Goal: Entertainment & Leisure: Consume media (video, audio)

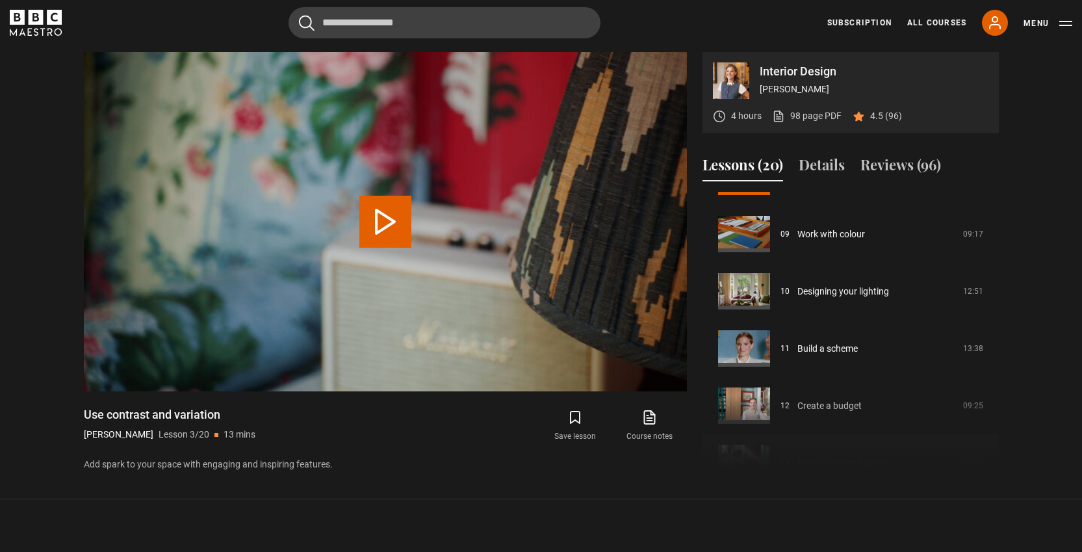
scroll to position [432, 0]
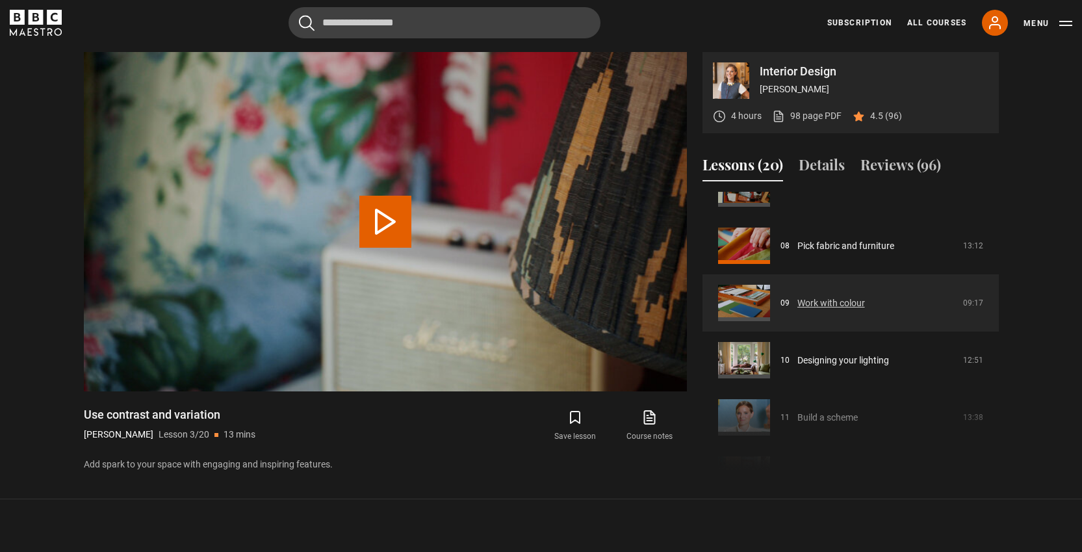
click at [829, 304] on link "Work with colour" at bounding box center [831, 303] width 68 height 14
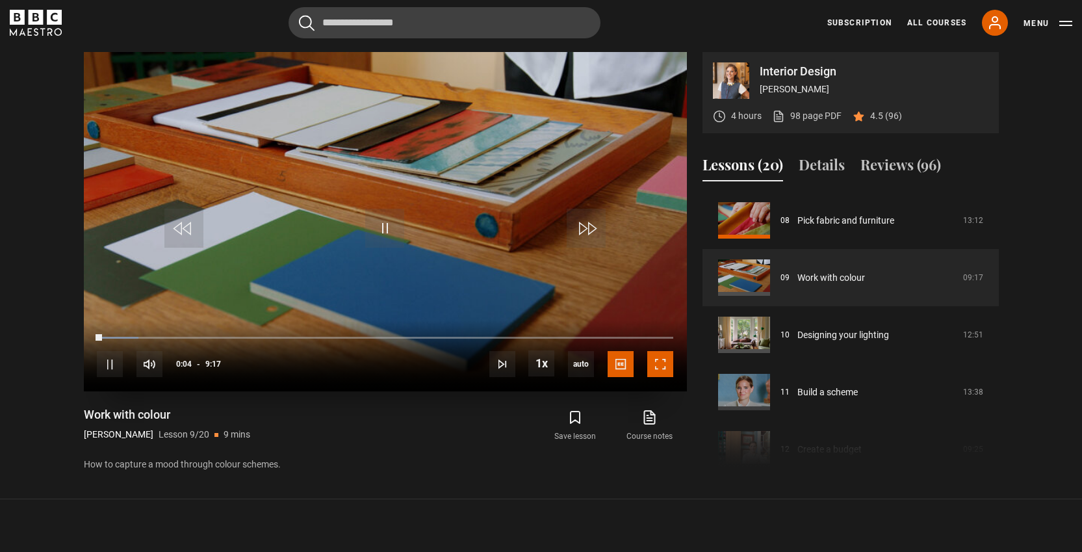
click at [660, 357] on span "Video Player" at bounding box center [660, 364] width 26 height 26
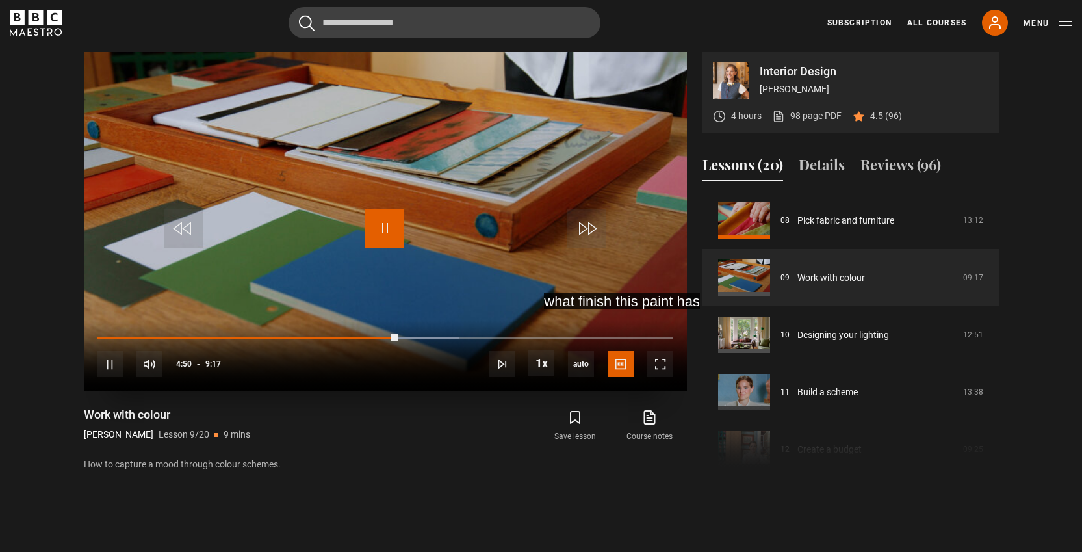
click at [374, 240] on span "Video Player" at bounding box center [384, 228] width 39 height 39
